Goal: Use online tool/utility: Utilize a website feature to perform a specific function

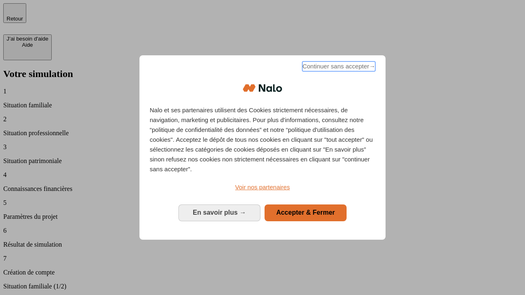
click at [338, 68] on span "Continuer sans accepter →" at bounding box center [338, 67] width 73 height 10
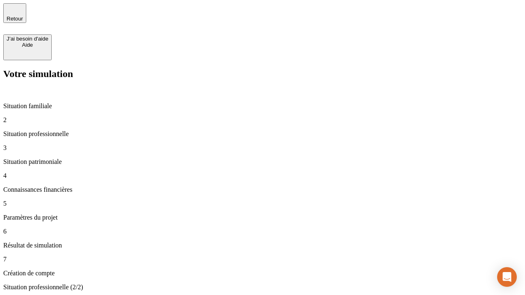
type input "30 000"
type input "1 000"
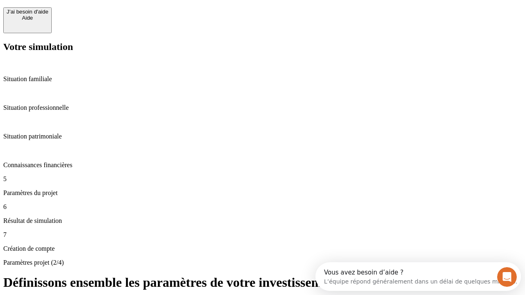
scroll to position [7, 0]
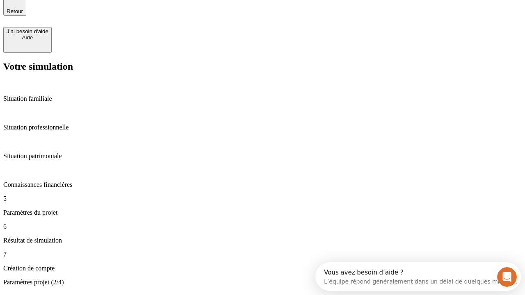
type input "65"
type input "5 000"
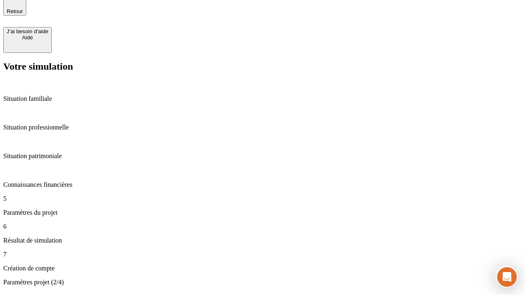
type input "640"
